Goal: Task Accomplishment & Management: Complete application form

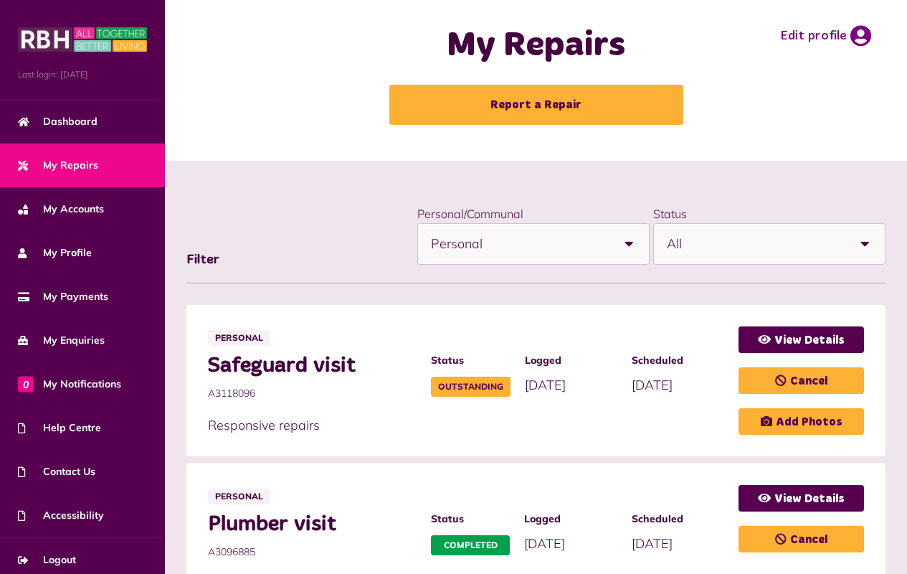
scroll to position [3, 0]
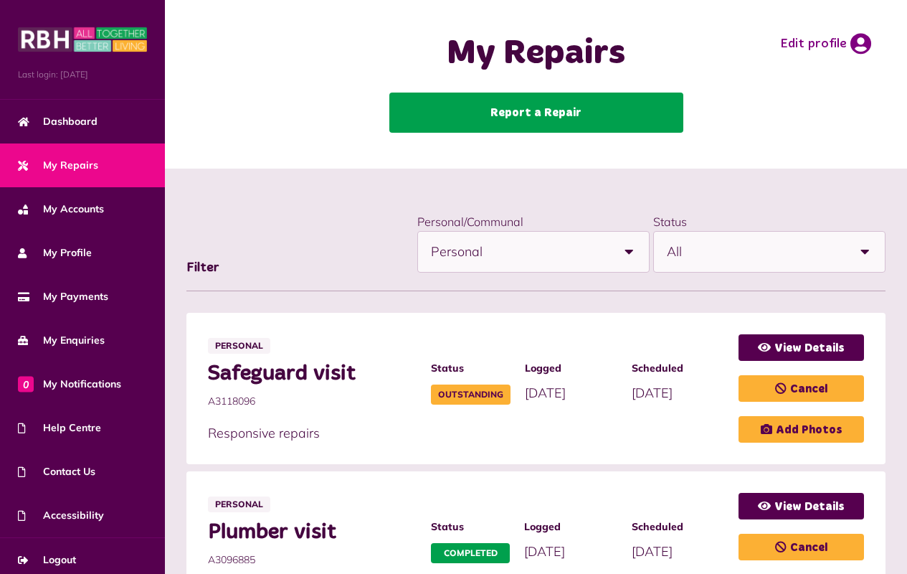
click at [536, 113] on link "Report a Repair" at bounding box center [536, 113] width 294 height 40
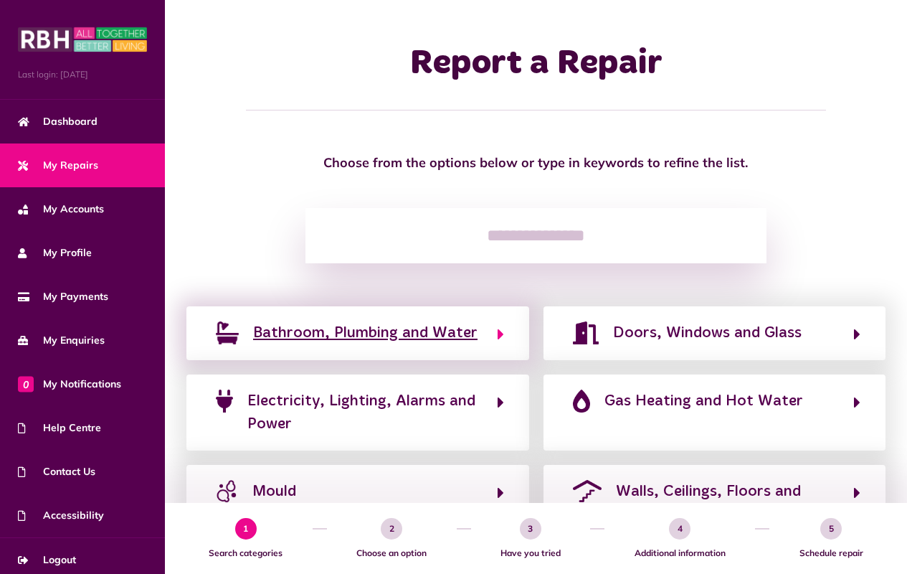
click at [455, 334] on span "Bathroom, Plumbing and Water" at bounding box center [365, 332] width 224 height 23
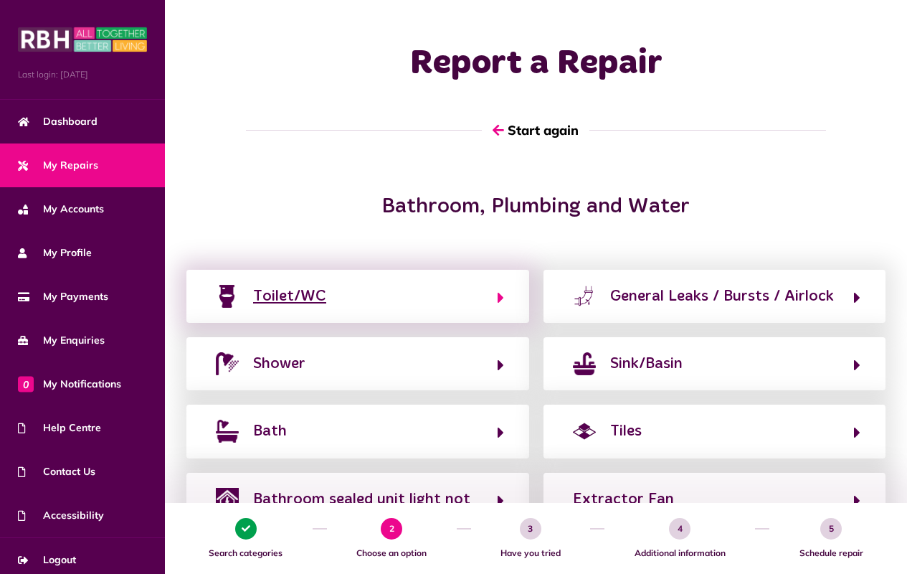
click at [415, 294] on button "Toilet/WC" at bounding box center [358, 296] width 293 height 24
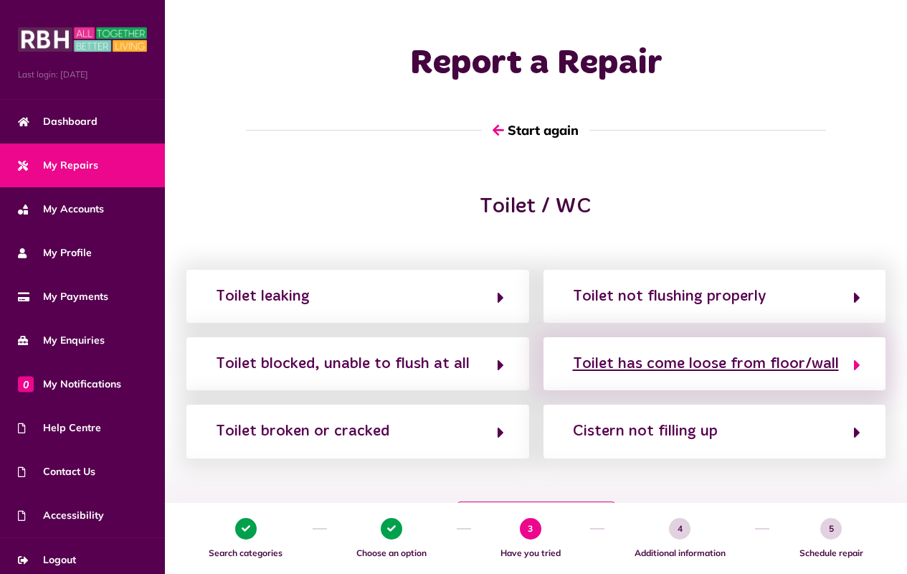
click at [764, 364] on div "Toilet has come loose from floor/wall" at bounding box center [706, 363] width 266 height 23
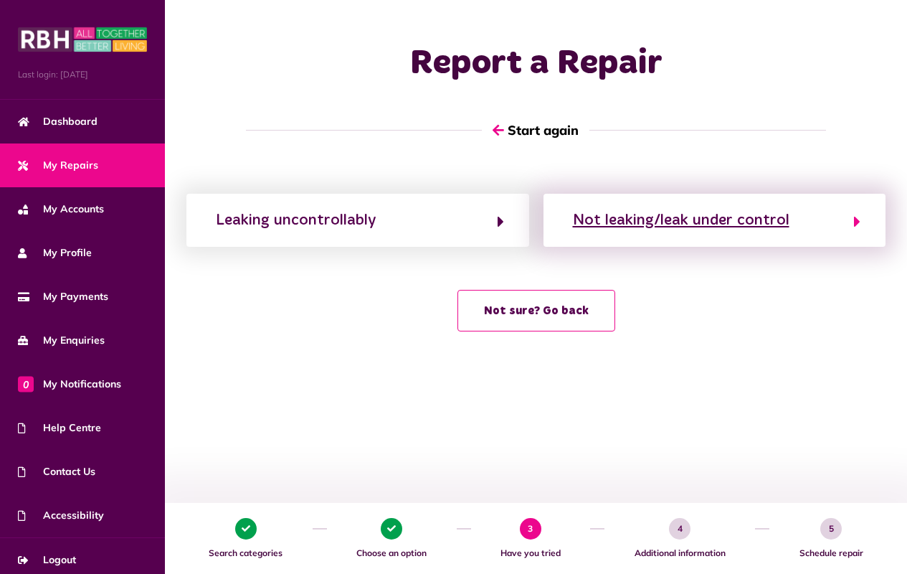
click at [762, 221] on div "Not leaking/leak under control" at bounding box center [681, 220] width 217 height 23
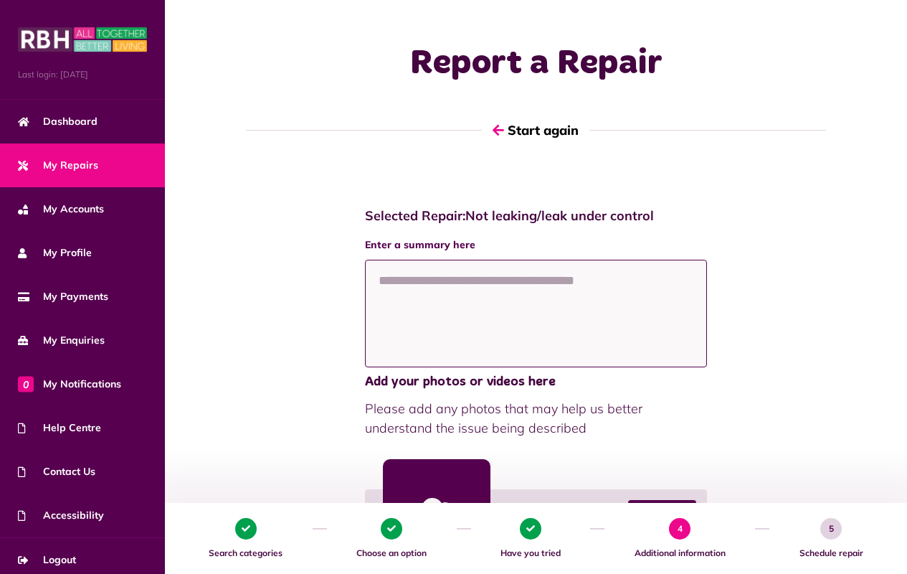
click at [378, 277] on textarea at bounding box center [536, 314] width 343 height 108
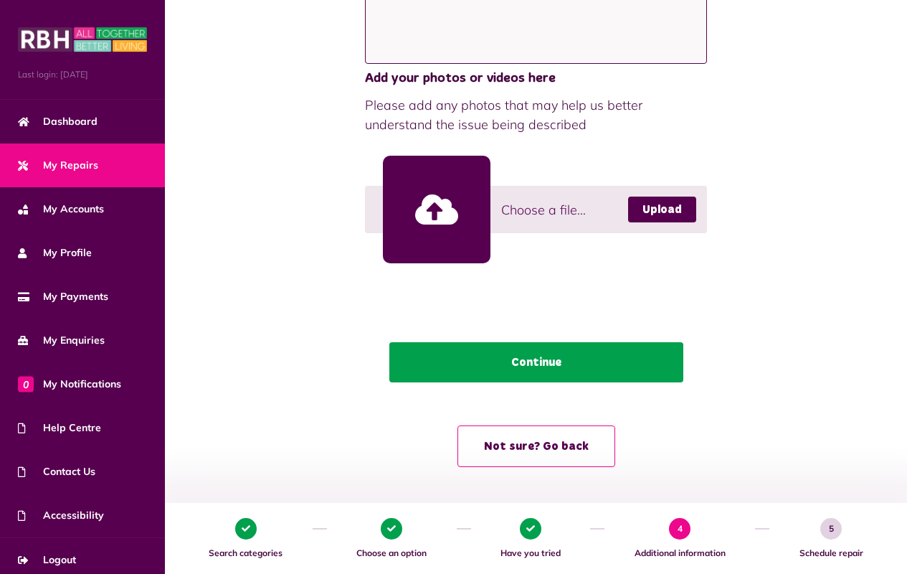
type textarea "**********"
click at [534, 358] on button "Continue" at bounding box center [536, 362] width 294 height 40
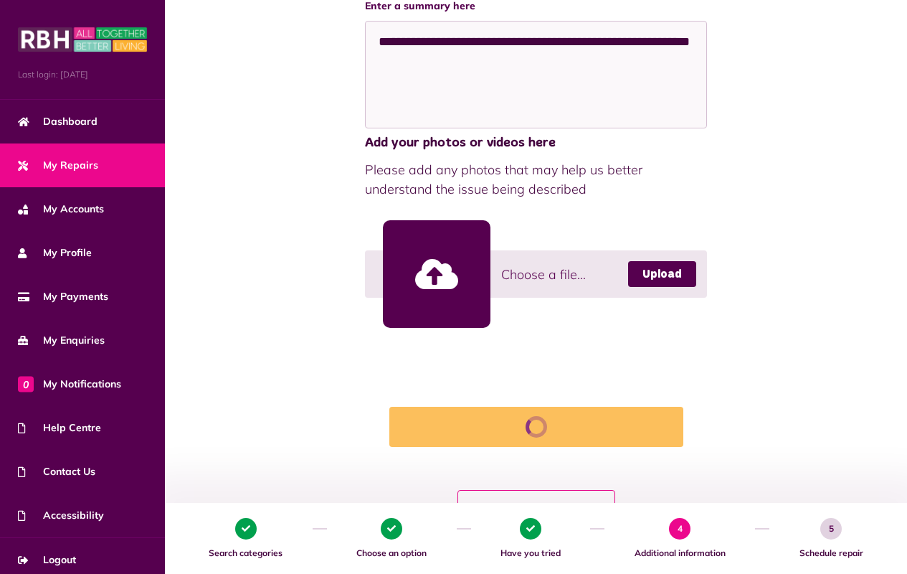
scroll to position [29, 0]
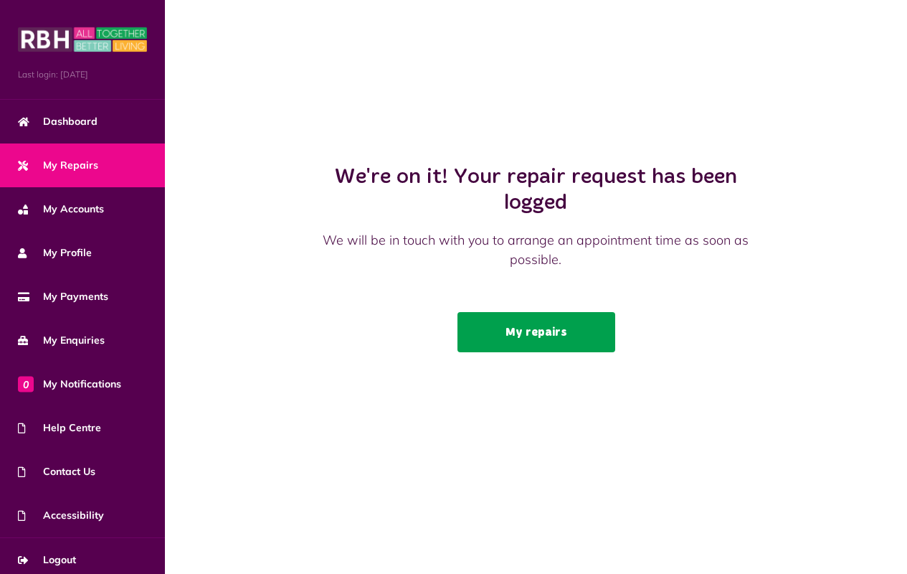
click at [523, 330] on link "My repairs" at bounding box center [537, 332] width 158 height 40
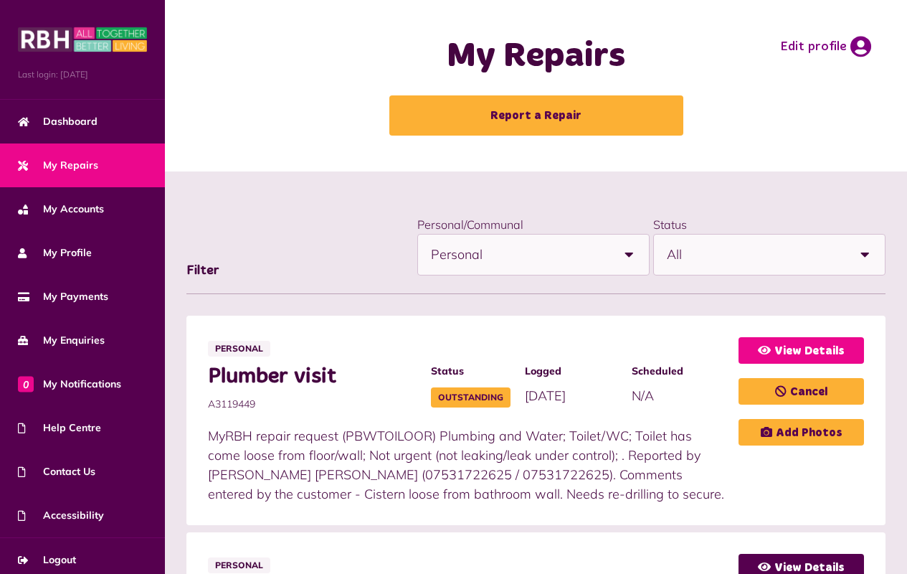
click at [792, 344] on link "View Details" at bounding box center [801, 350] width 125 height 27
